Goal: Information Seeking & Learning: Learn about a topic

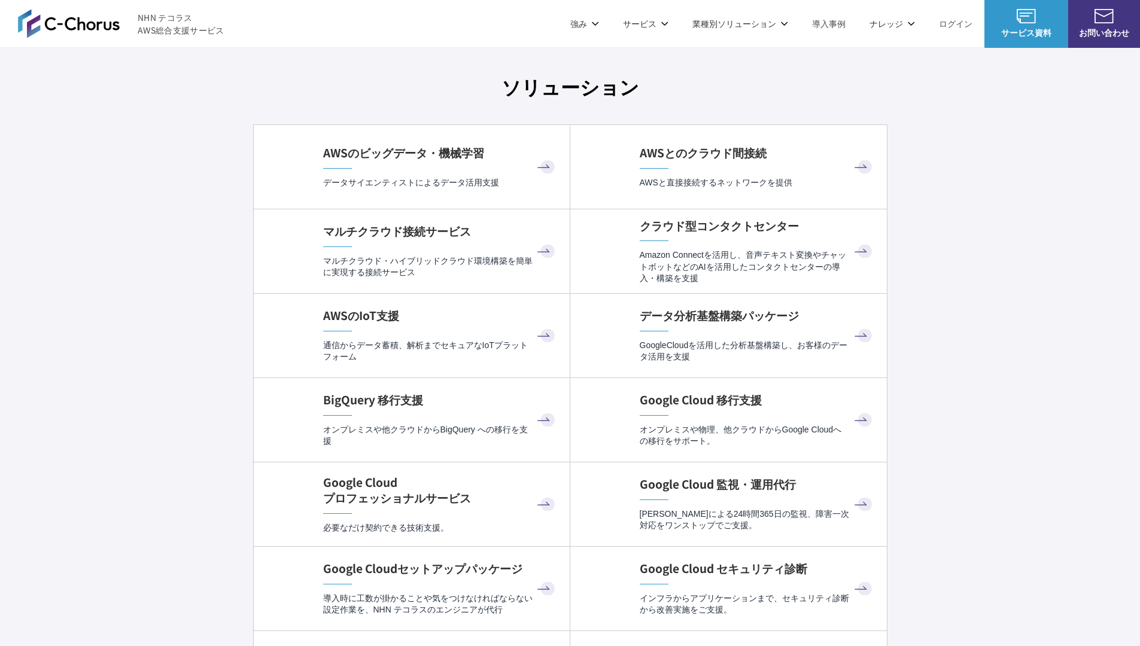
scroll to position [3584, 0]
